Goal: Task Accomplishment & Management: Use online tool/utility

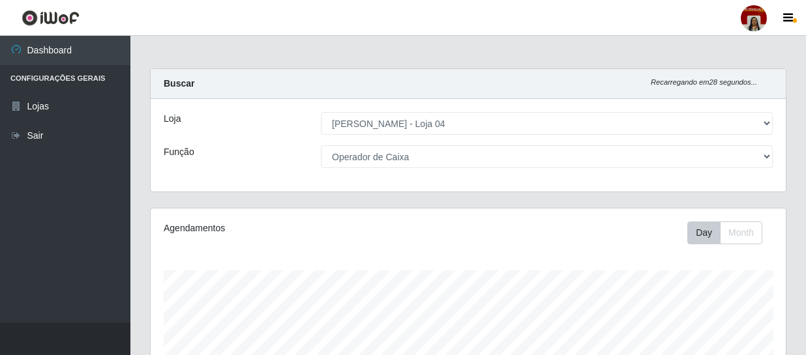
select select "251"
select select "22"
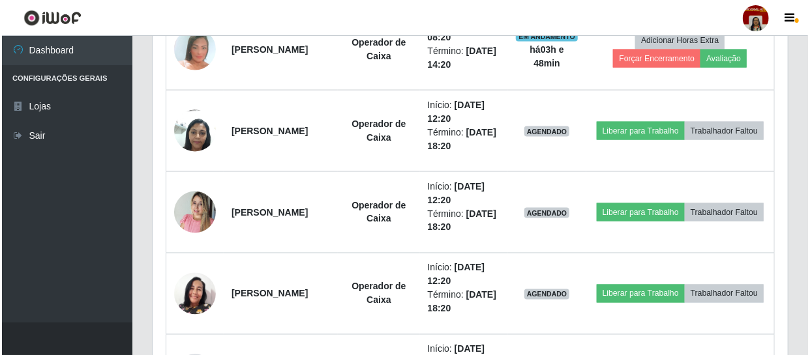
scroll to position [948, 0]
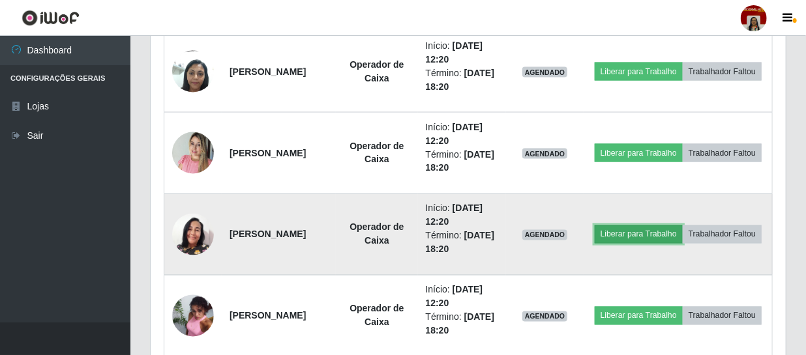
click at [682, 226] on button "Liberar para Trabalho" at bounding box center [638, 235] width 88 height 18
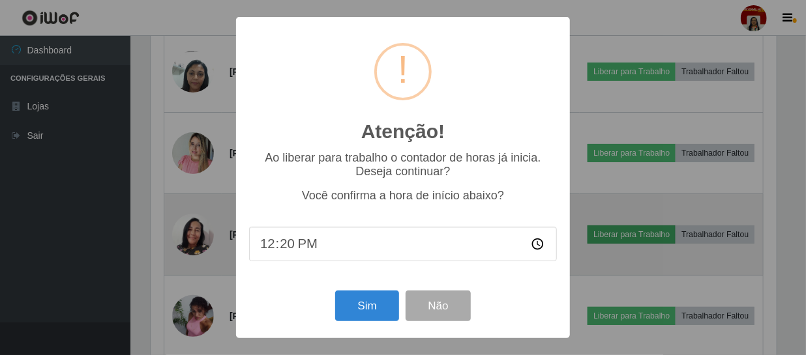
scroll to position [271, 629]
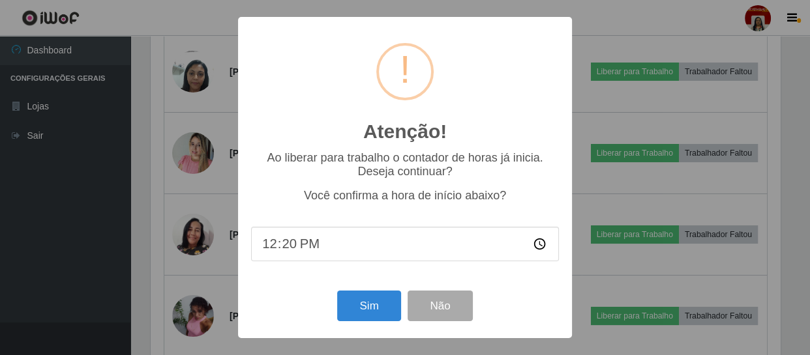
click at [296, 247] on input "12:20" at bounding box center [405, 244] width 308 height 35
type input "12:00"
click at [372, 310] on button "Sim" at bounding box center [368, 306] width 63 height 31
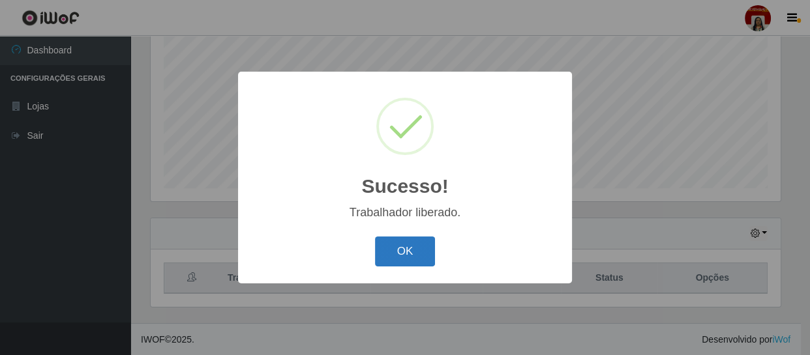
click at [379, 239] on button "OK" at bounding box center [405, 252] width 61 height 31
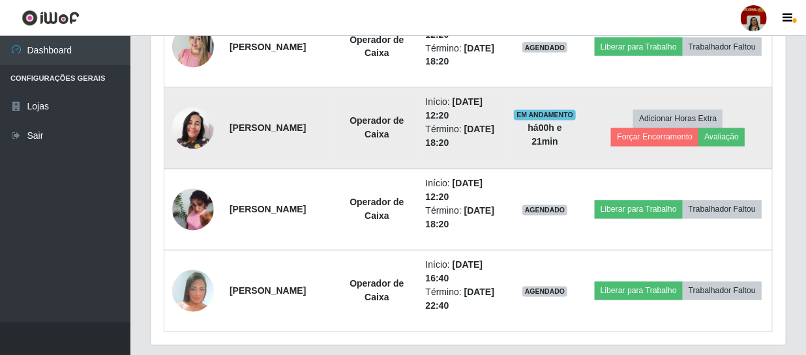
scroll to position [1092, 0]
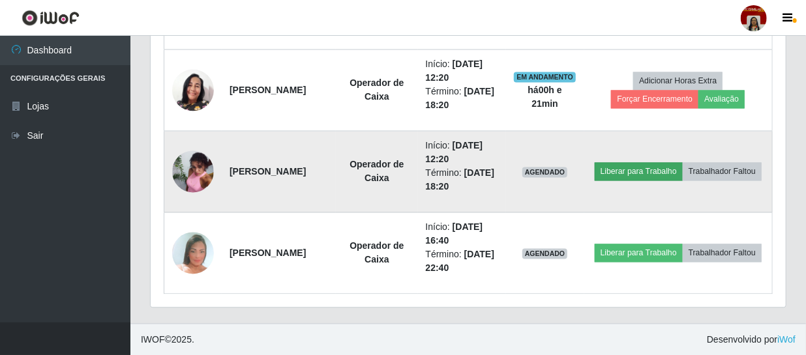
click at [643, 157] on td "Liberar para Trabalho Trabalhador Faltou" at bounding box center [678, 172] width 188 height 81
click at [645, 163] on button "Liberar para Trabalho" at bounding box center [638, 172] width 88 height 18
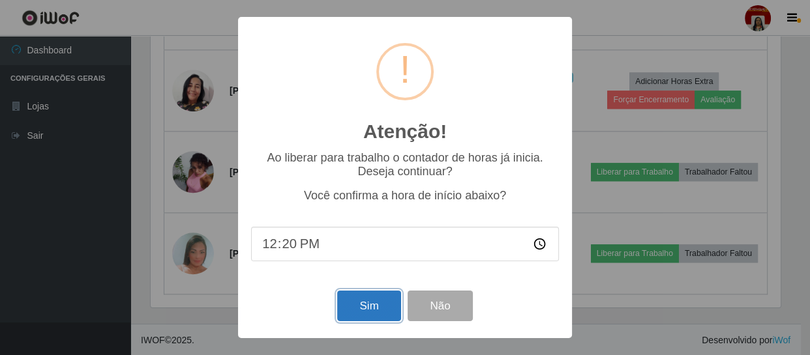
click at [370, 312] on button "Sim" at bounding box center [368, 306] width 63 height 31
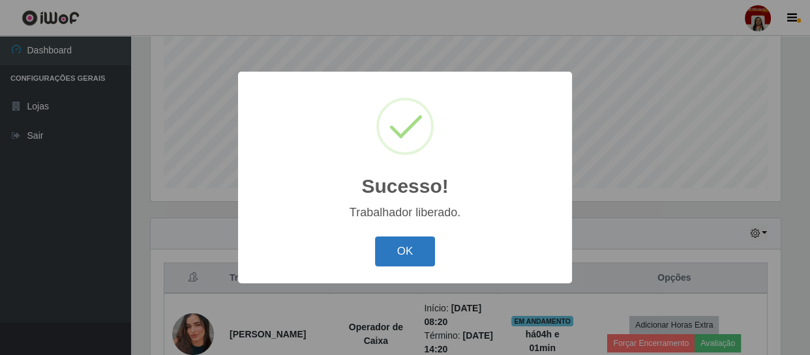
click at [412, 248] on button "OK" at bounding box center [405, 252] width 61 height 31
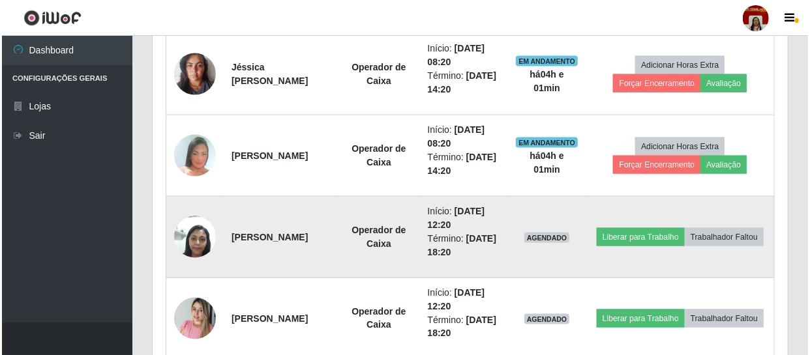
scroll to position [811, 0]
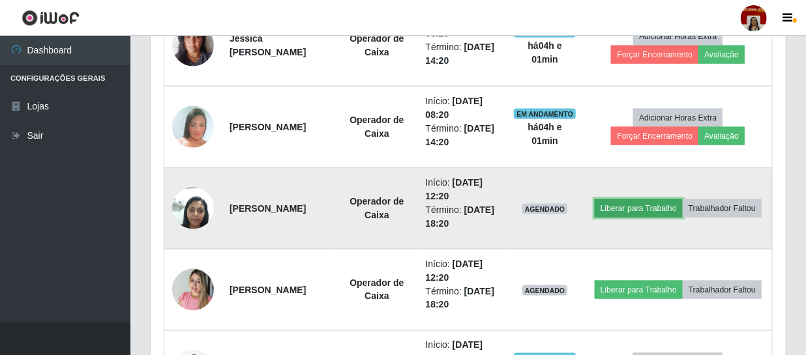
click at [647, 199] on button "Liberar para Trabalho" at bounding box center [638, 208] width 88 height 18
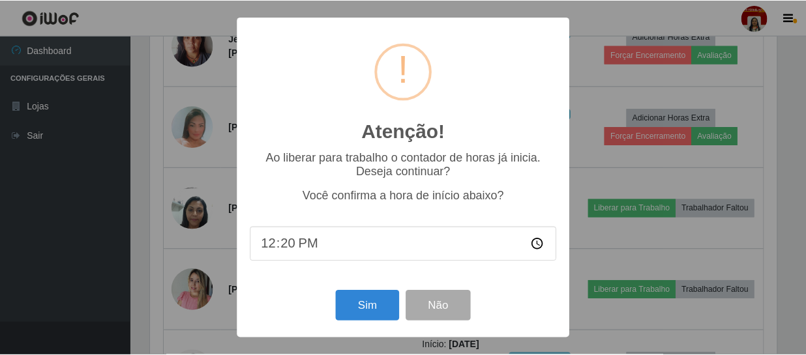
scroll to position [271, 629]
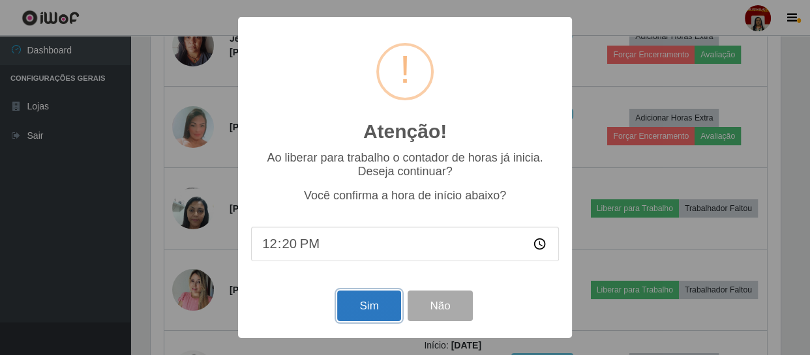
click at [353, 302] on button "Sim" at bounding box center [368, 306] width 63 height 31
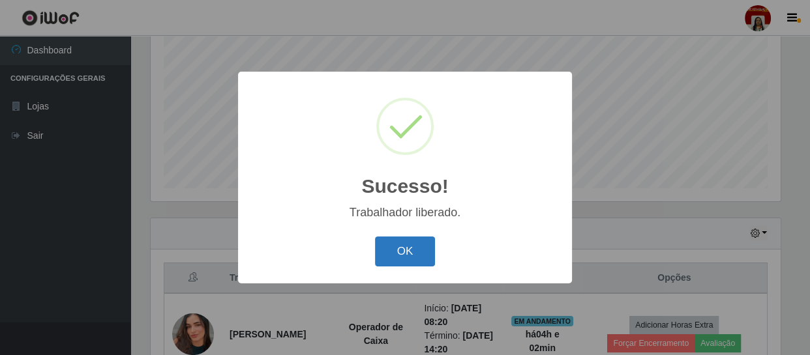
click at [417, 257] on button "OK" at bounding box center [405, 252] width 61 height 31
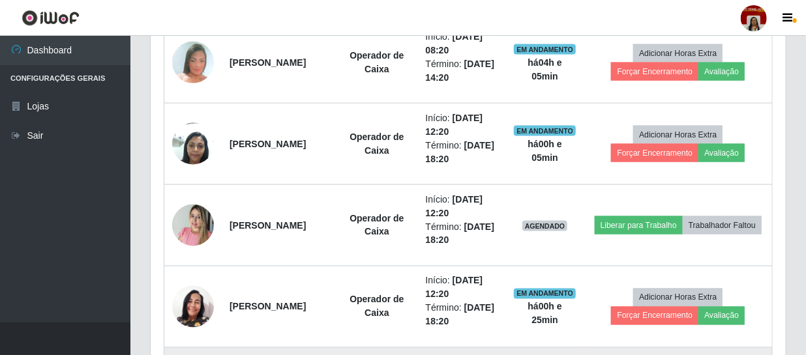
scroll to position [855, 0]
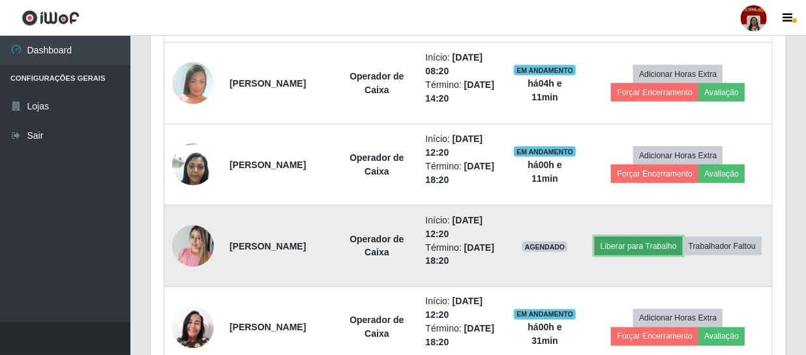
click at [682, 237] on button "Liberar para Trabalho" at bounding box center [638, 246] width 88 height 18
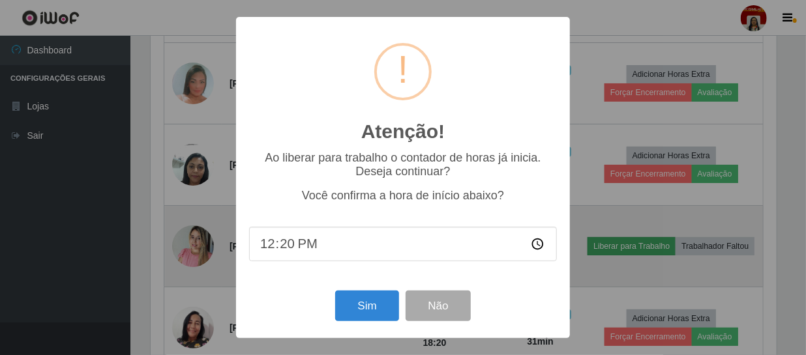
scroll to position [271, 629]
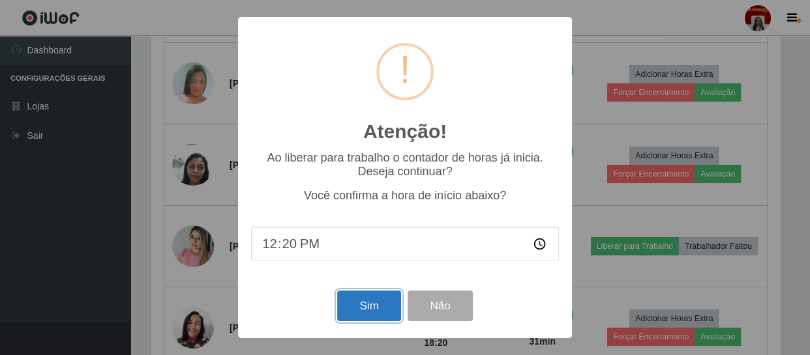
click at [372, 309] on button "Sim" at bounding box center [368, 306] width 63 height 31
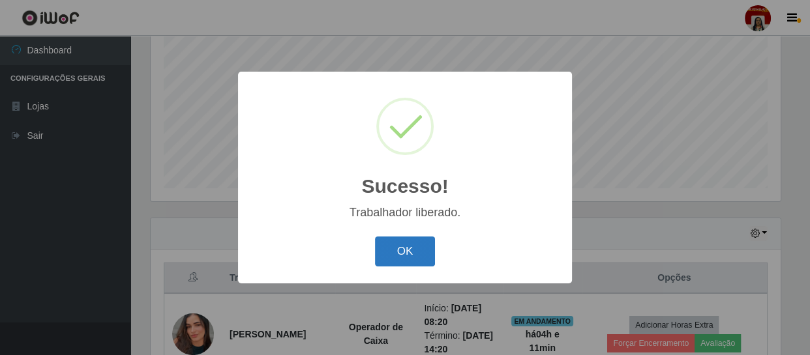
click at [387, 251] on button "OK" at bounding box center [405, 252] width 61 height 31
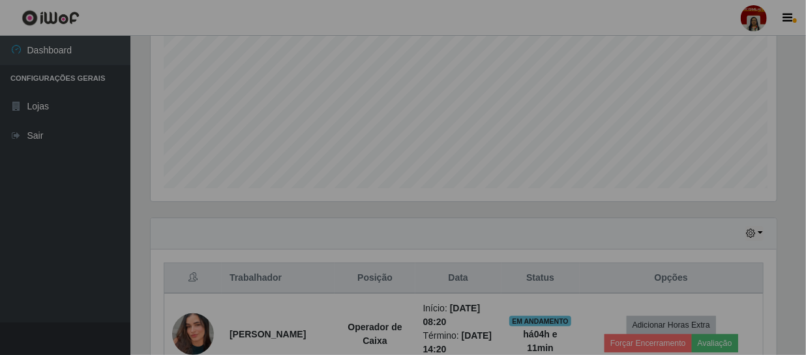
scroll to position [271, 635]
